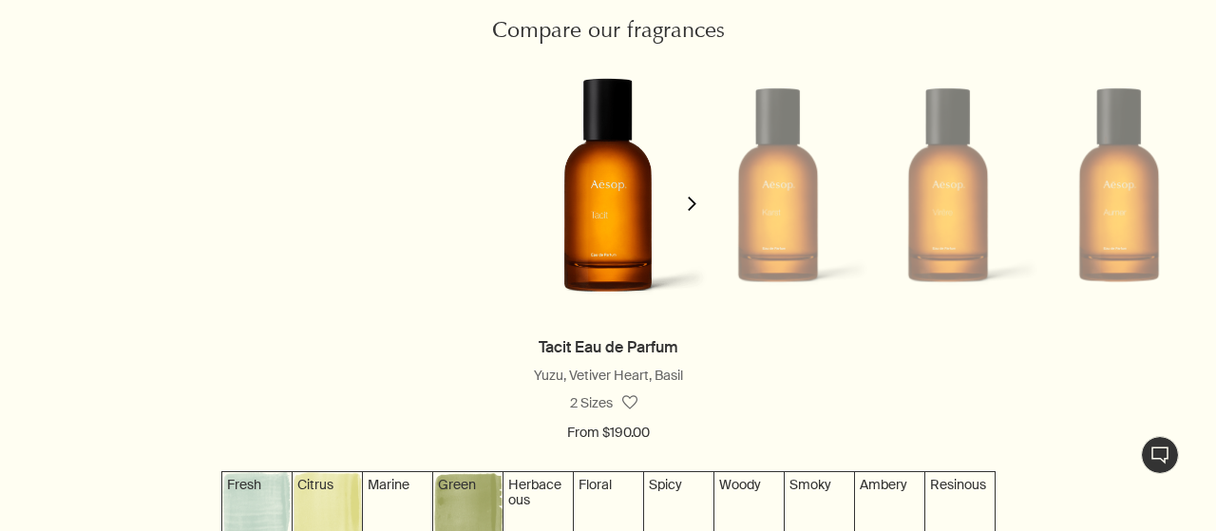
scroll to position [1779, 0]
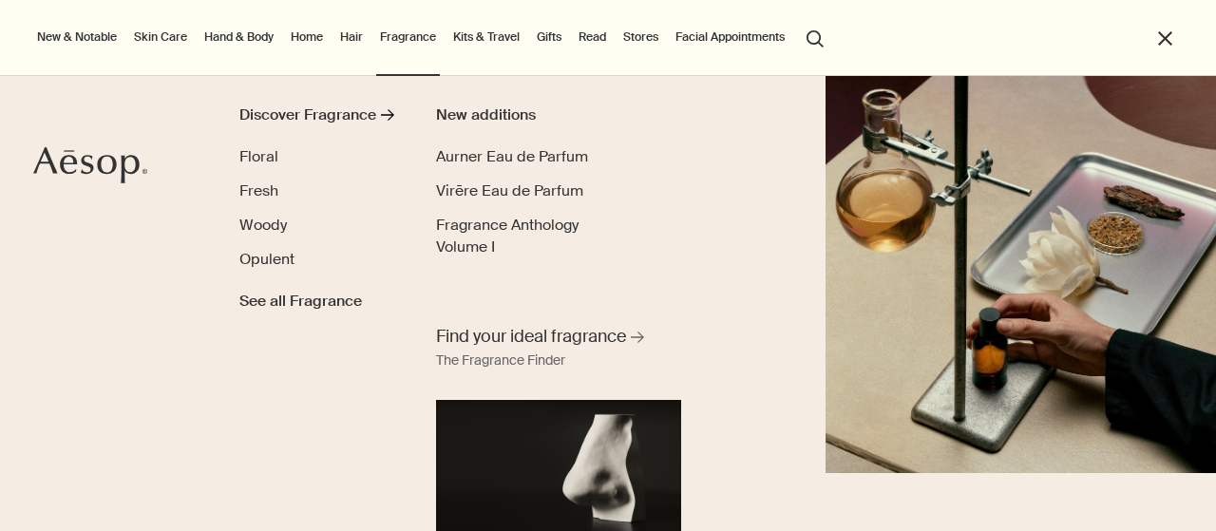
scroll to position [65, 0]
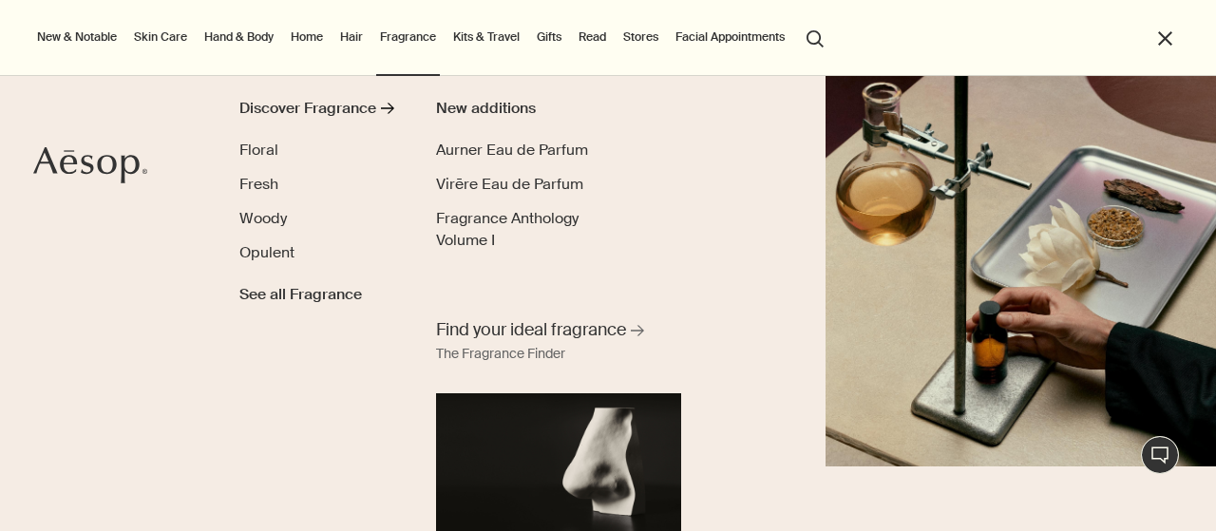
click at [475, 36] on link "Kits & Travel" at bounding box center [486, 37] width 74 height 23
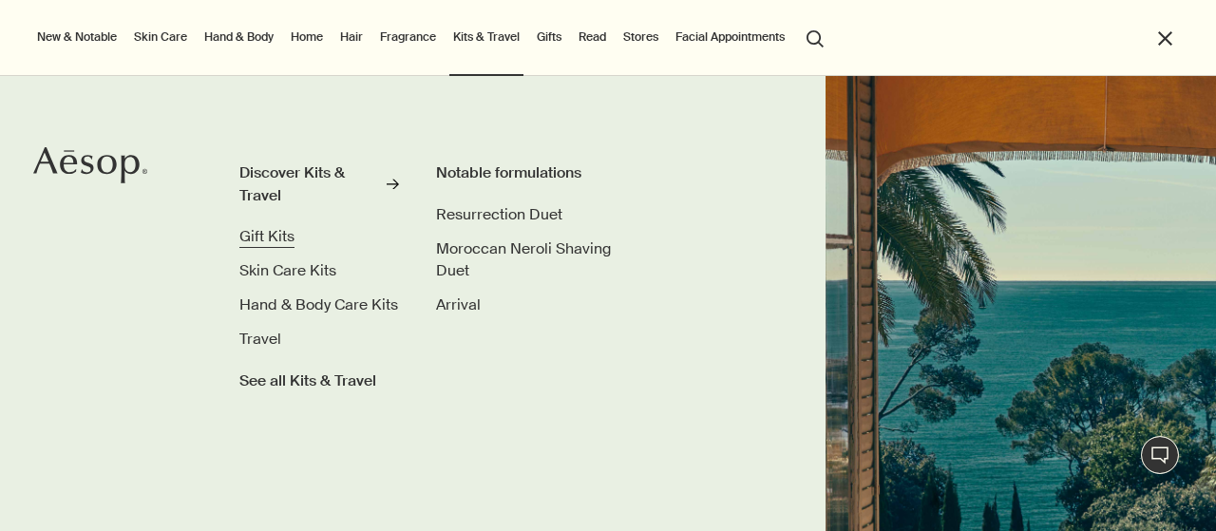
click at [264, 244] on span "Gift Kits" at bounding box center [266, 236] width 55 height 20
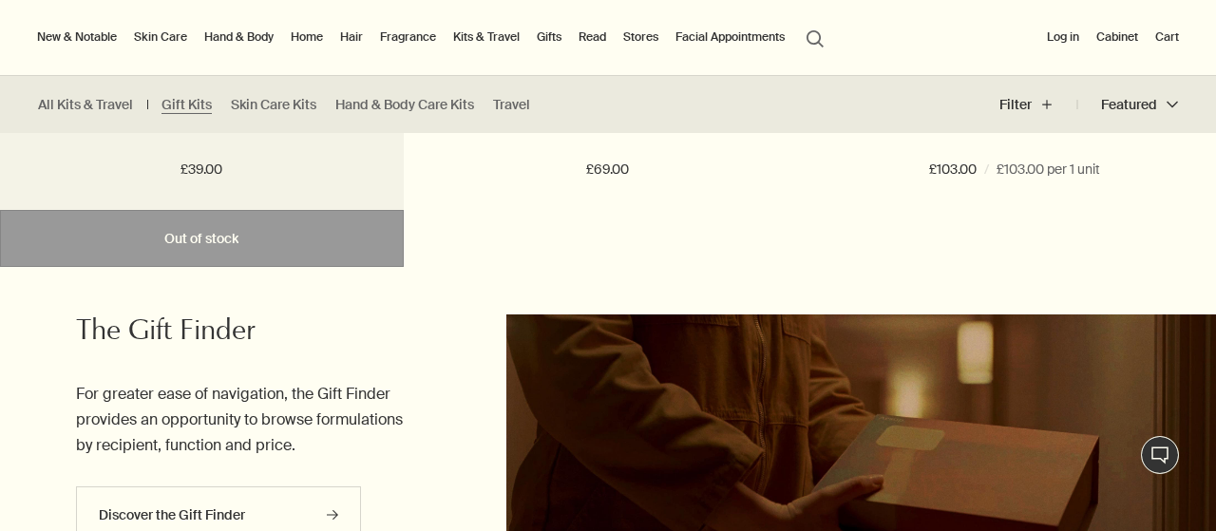
scroll to position [2161, 0]
